Goal: Task Accomplishment & Management: Manage account settings

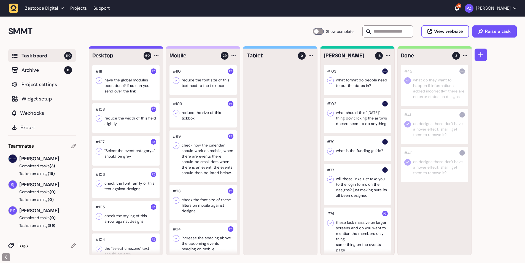
click at [14, 8] on icon "button" at bounding box center [14, 9] width 10 height 10
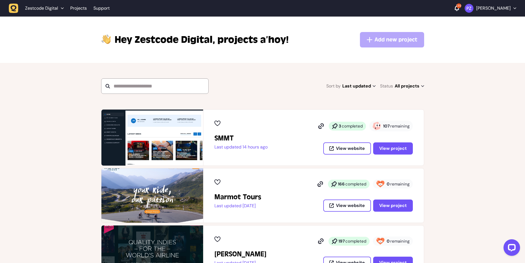
drag, startPoint x: 384, startPoint y: 126, endPoint x: 426, endPoint y: 126, distance: 42.2
click at [393, 126] on span "remaining" at bounding box center [399, 126] width 19 height 6
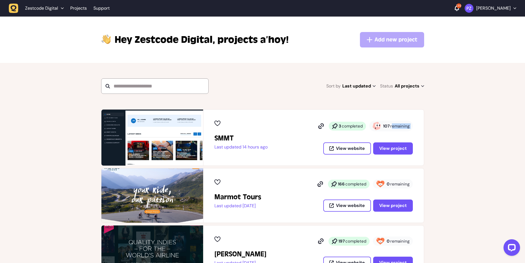
click at [393, 126] on span "remaining" at bounding box center [399, 126] width 19 height 6
click at [390, 126] on strong "107" at bounding box center [386, 126] width 7 height 6
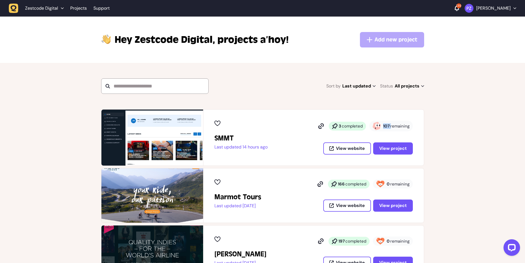
click at [390, 126] on strong "107" at bounding box center [386, 126] width 7 height 6
click at [393, 149] on span "View project" at bounding box center [393, 148] width 28 height 4
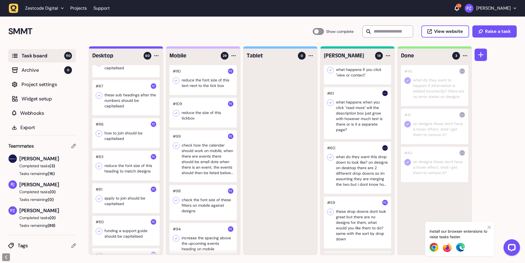
click at [489, 228] on icon at bounding box center [489, 227] width 3 height 4
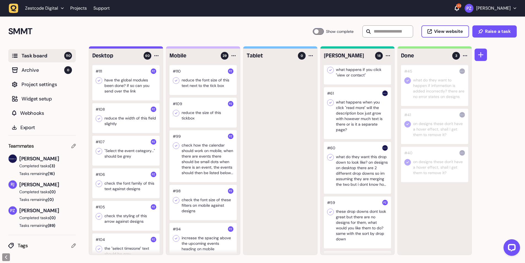
click at [122, 115] on div at bounding box center [125, 118] width 67 height 30
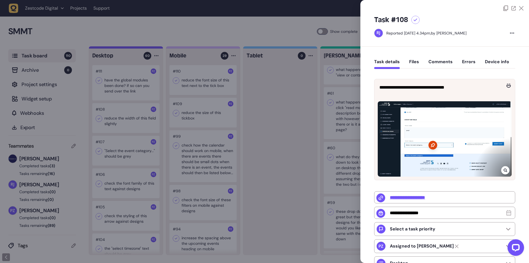
click at [506, 168] on icon at bounding box center [506, 170] width 4 height 4
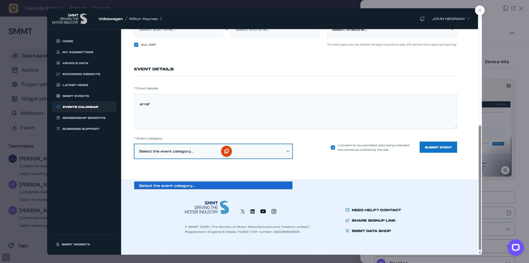
click at [502, 101] on div at bounding box center [264, 131] width 529 height 263
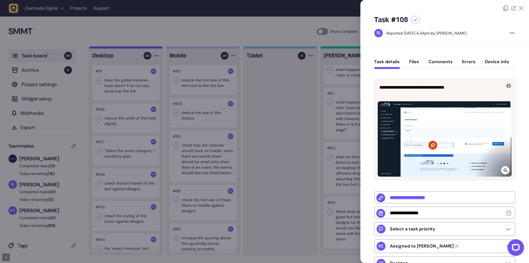
click at [141, 105] on div at bounding box center [264, 131] width 529 height 263
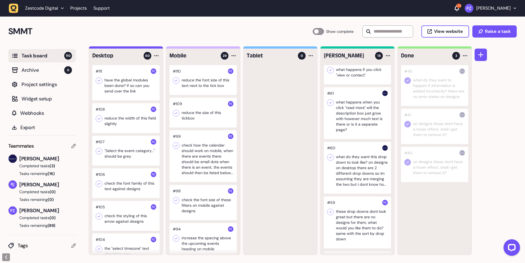
click at [114, 121] on div at bounding box center [125, 118] width 67 height 30
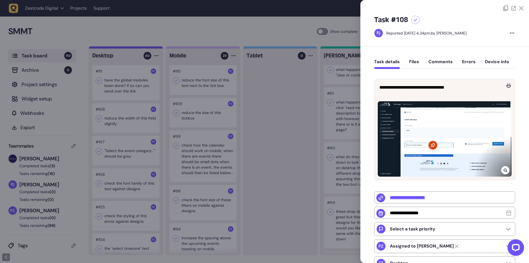
click at [168, 131] on div at bounding box center [264, 131] width 529 height 263
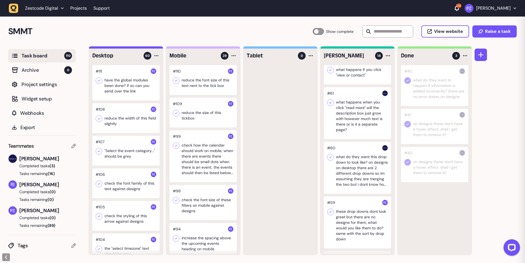
click at [138, 148] on div at bounding box center [125, 151] width 67 height 30
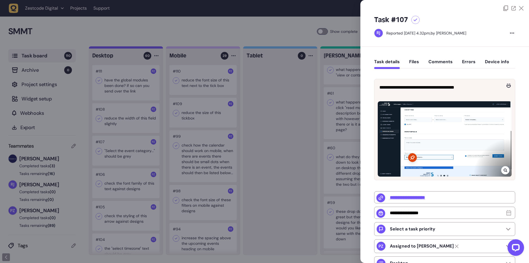
click at [504, 168] on icon at bounding box center [506, 170] width 4 height 4
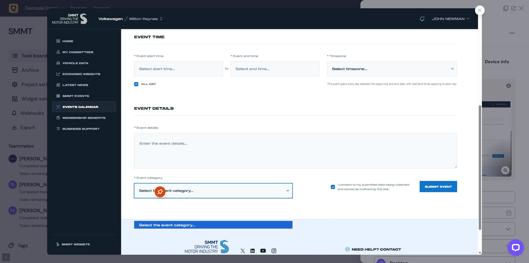
click at [493, 125] on div at bounding box center [264, 131] width 529 height 263
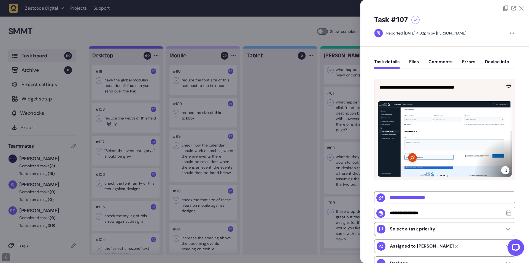
click at [140, 152] on div at bounding box center [264, 131] width 529 height 263
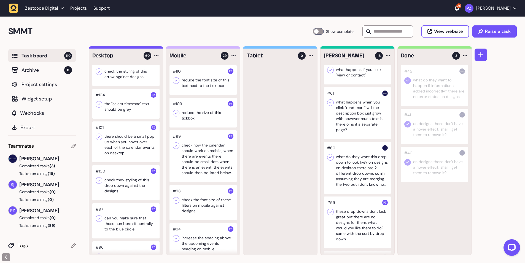
scroll to position [147, 0]
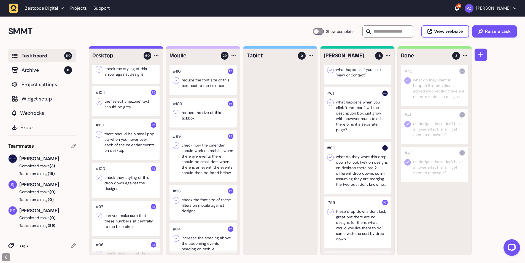
click at [119, 107] on div at bounding box center [125, 101] width 67 height 30
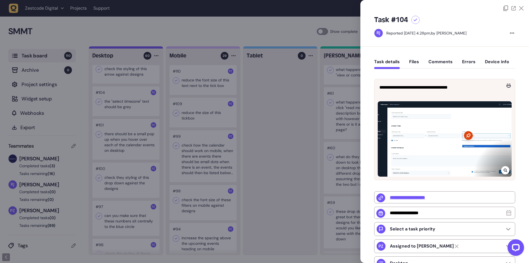
click at [504, 170] on icon at bounding box center [506, 170] width 4 height 4
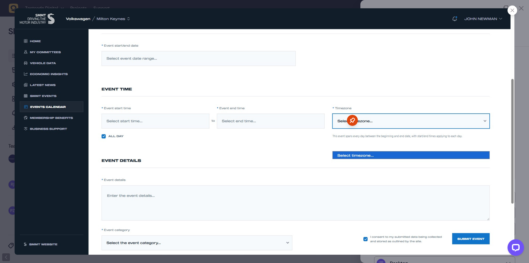
click at [523, 157] on div at bounding box center [264, 131] width 529 height 263
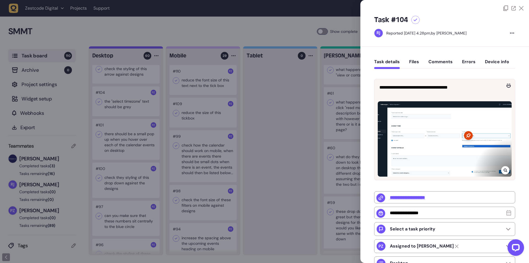
click at [205, 152] on div at bounding box center [264, 131] width 529 height 263
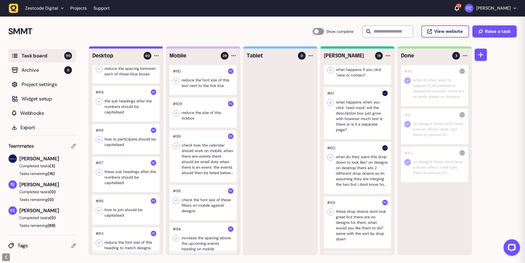
scroll to position [368, 0]
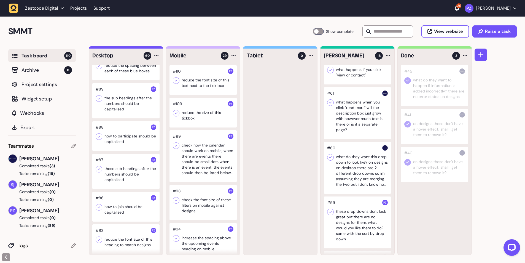
click at [111, 149] on div at bounding box center [125, 136] width 67 height 30
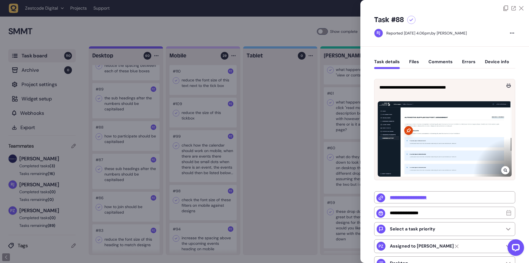
click at [505, 168] on icon at bounding box center [506, 170] width 4 height 4
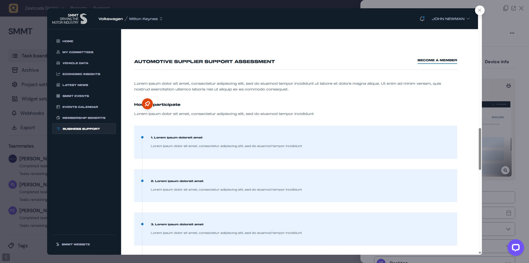
click at [507, 157] on div at bounding box center [264, 131] width 529 height 263
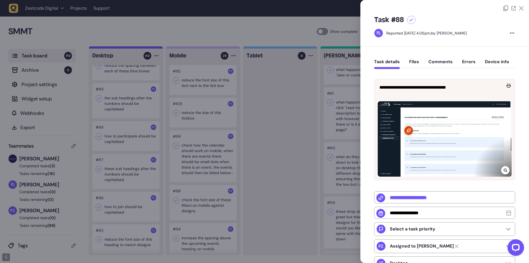
click at [504, 170] on icon at bounding box center [506, 170] width 4 height 4
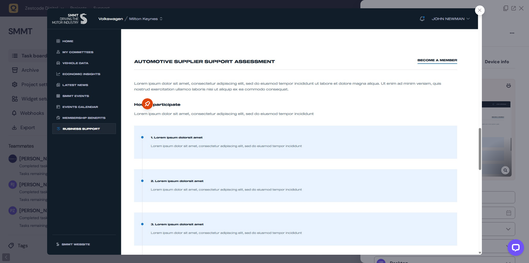
click at [515, 103] on div at bounding box center [264, 131] width 529 height 263
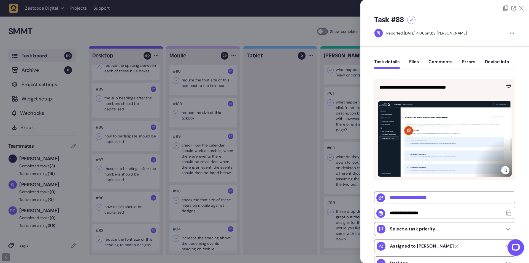
click at [347, 94] on div at bounding box center [264, 131] width 529 height 263
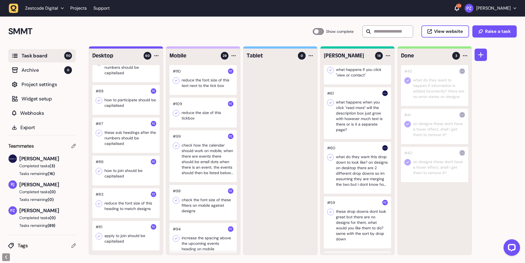
scroll to position [441, 0]
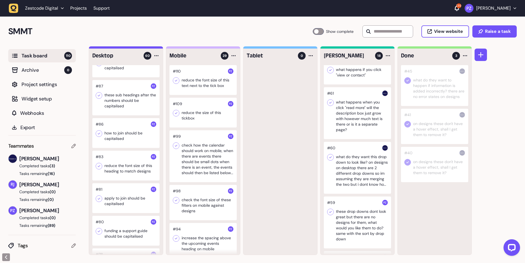
click at [124, 163] on div at bounding box center [125, 166] width 67 height 30
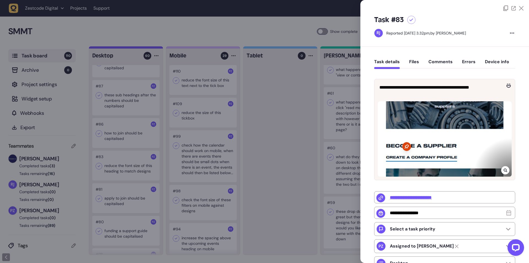
click at [229, 60] on div at bounding box center [264, 131] width 529 height 263
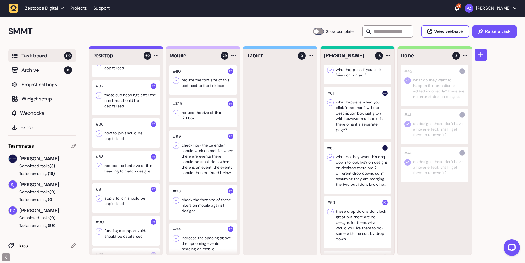
click at [15, 7] on icon "button" at bounding box center [14, 9] width 10 height 10
